Goal: Check status

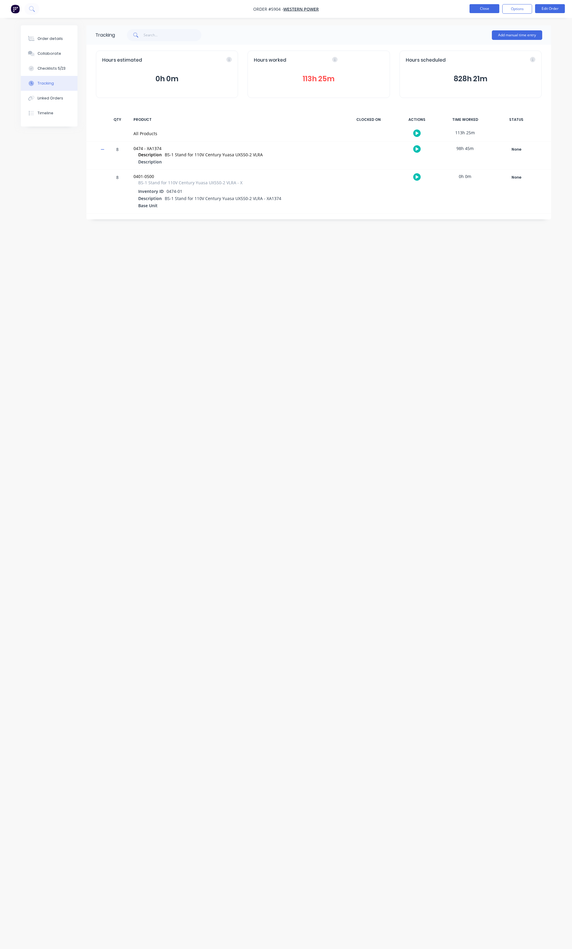
click at [472, 7] on button "Close" at bounding box center [484, 8] width 30 height 9
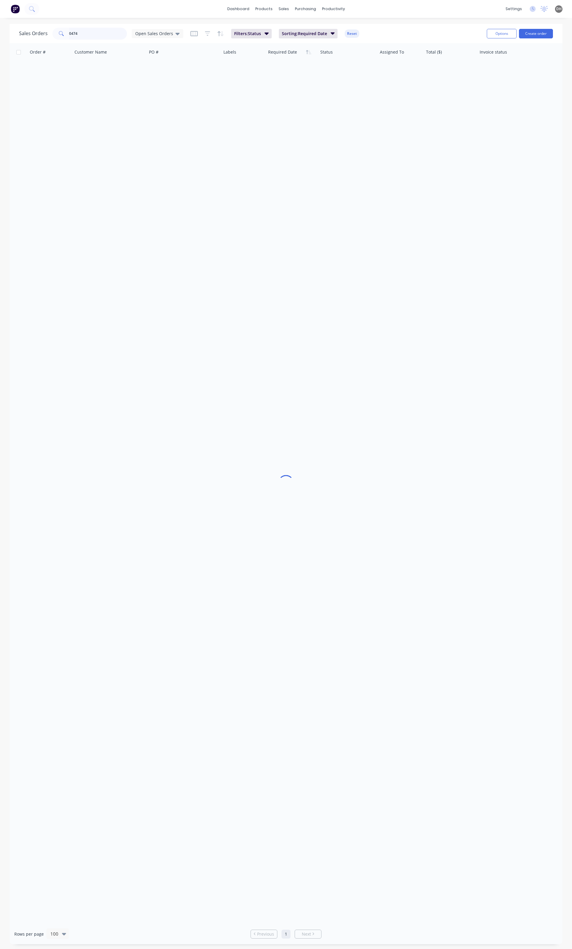
click at [78, 30] on input "0474" at bounding box center [98, 34] width 58 height 12
type input "9553"
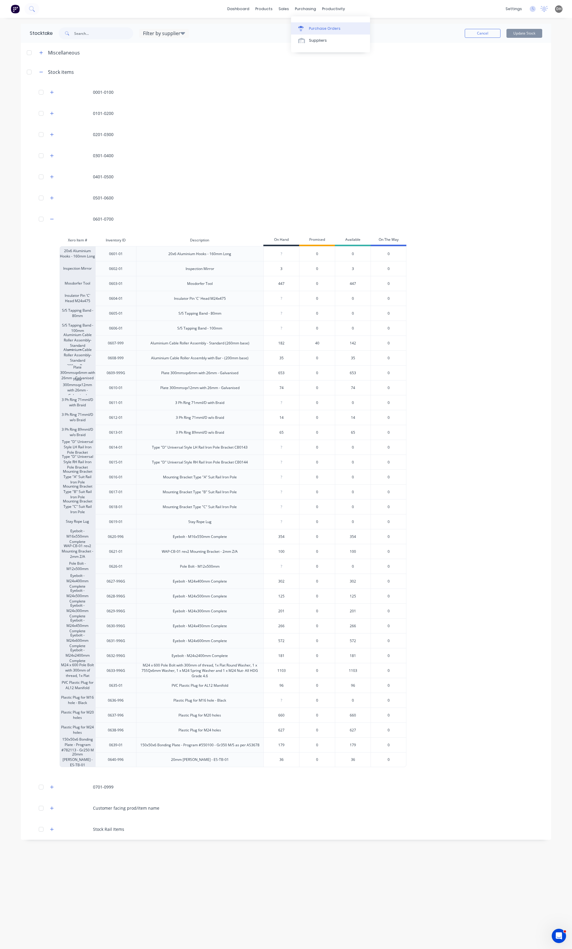
click at [320, 28] on div "Purchase Orders" at bounding box center [325, 28] width 32 height 5
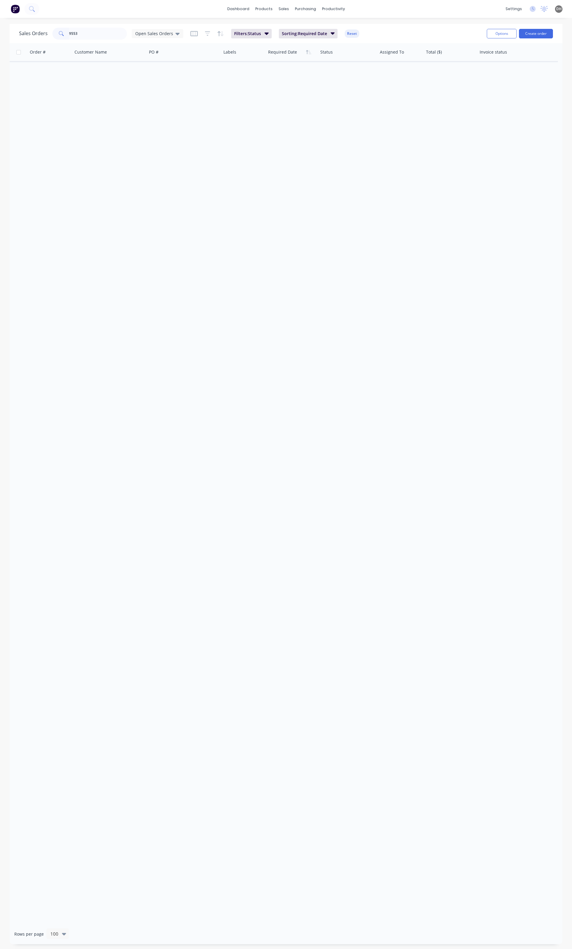
click at [97, 32] on input "9553" at bounding box center [98, 34] width 58 height 12
type input "6268"
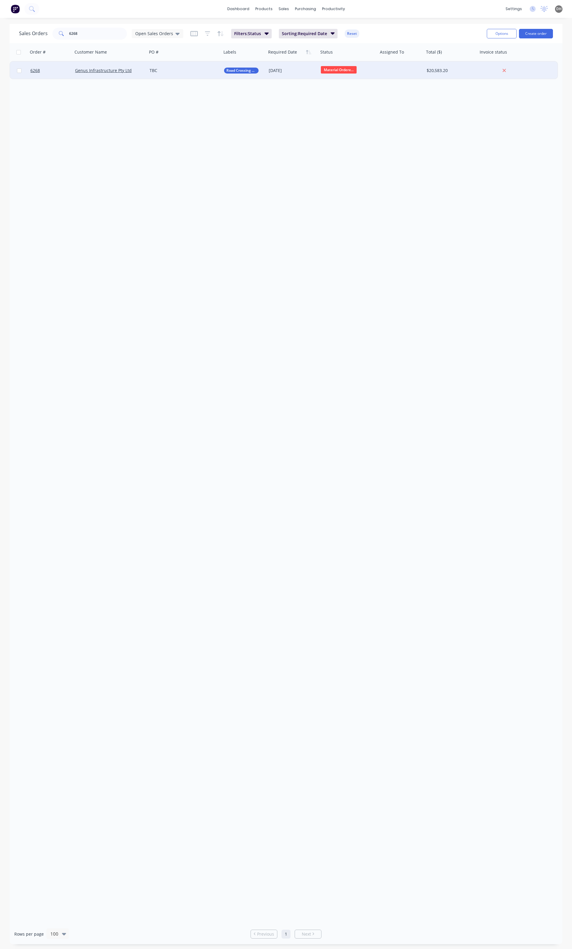
click at [200, 76] on div "TBC" at bounding box center [184, 71] width 74 height 18
